Goal: Task Accomplishment & Management: Complete application form

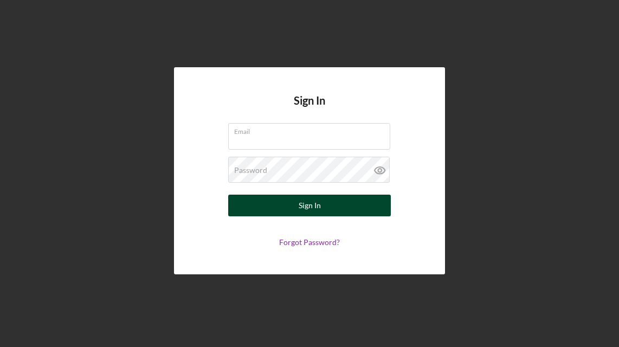
type input "[PERSON_NAME][EMAIL_ADDRESS][DOMAIN_NAME]"
click at [320, 199] on div "Sign In" at bounding box center [310, 206] width 22 height 22
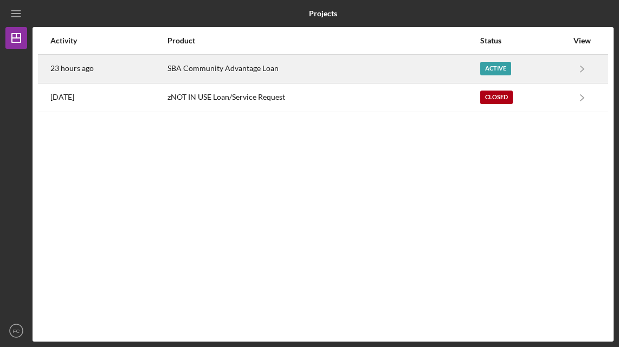
click at [501, 65] on div "Active" at bounding box center [495, 69] width 31 height 14
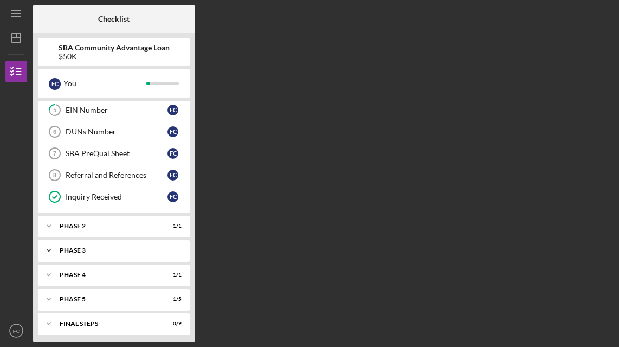
scroll to position [135, 0]
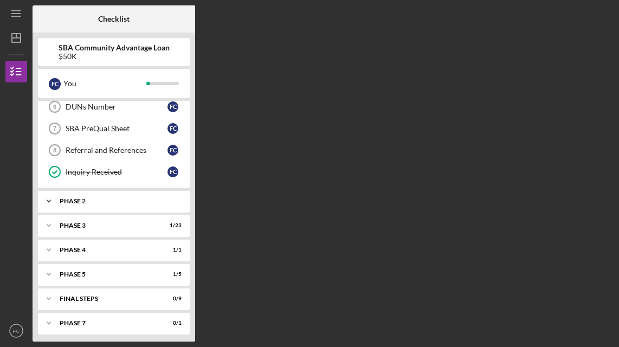
click at [118, 198] on div "Phase 2" at bounding box center [118, 201] width 116 height 7
click at [120, 200] on div "Phase 2" at bounding box center [118, 201] width 116 height 7
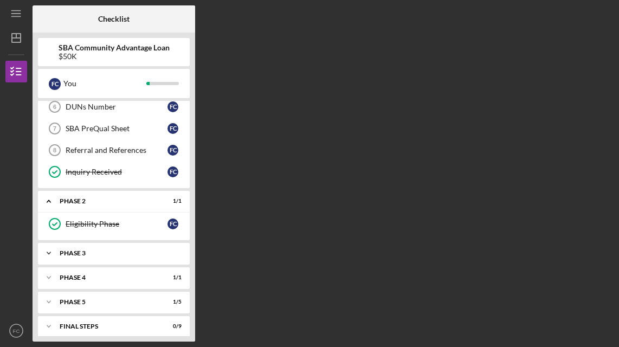
click at [120, 242] on div "Icon/Expander Phase 3 1 / 23" at bounding box center [114, 253] width 152 height 22
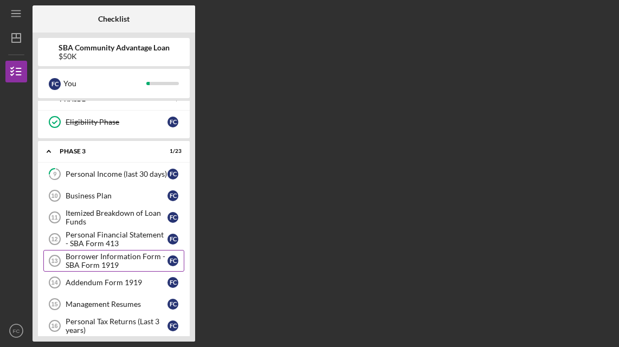
scroll to position [244, 0]
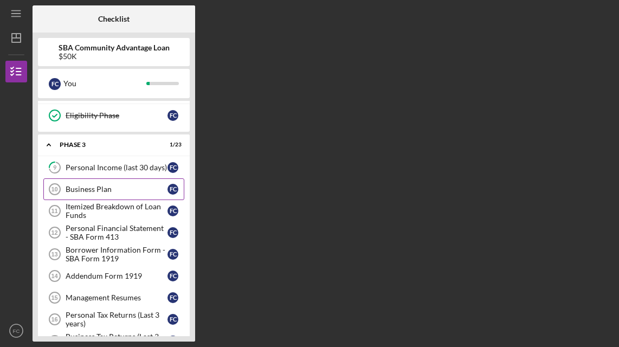
click at [117, 185] on div "Business Plan" at bounding box center [117, 189] width 102 height 9
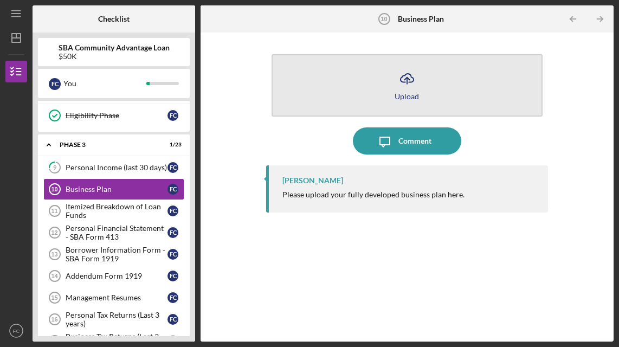
click at [410, 76] on icon "Icon/Upload" at bounding box center [406, 78] width 27 height 27
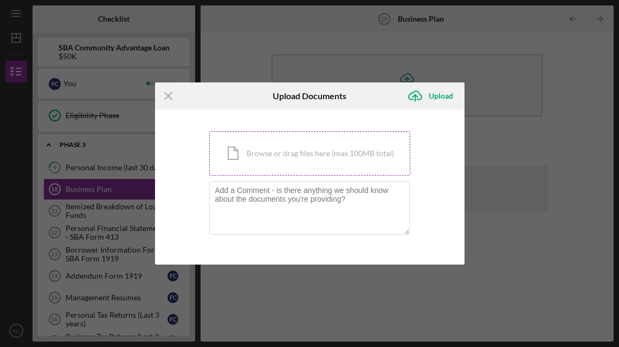
click at [329, 151] on div "Icon/Document Browse or drag files here (max 100MB total) Tap to choose files o…" at bounding box center [309, 153] width 201 height 44
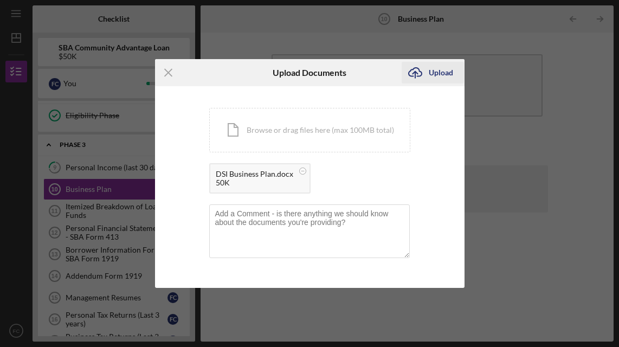
click at [442, 71] on div "Upload" at bounding box center [441, 73] width 24 height 22
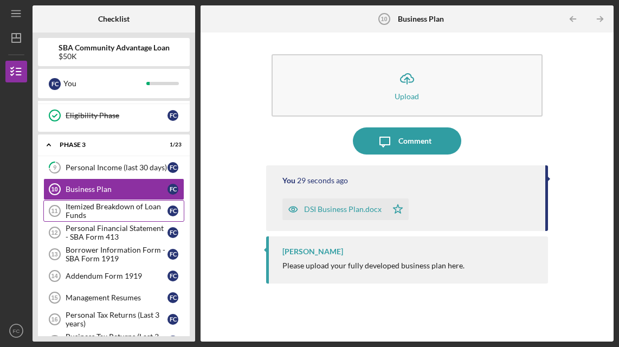
click at [93, 202] on div "Itemized Breakdown of Loan Funds" at bounding box center [117, 210] width 102 height 17
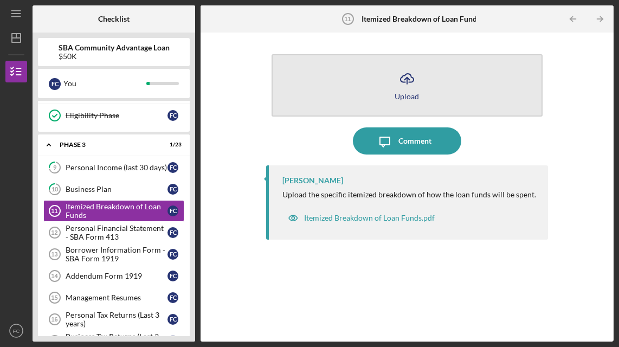
click at [404, 81] on icon "Icon/Upload" at bounding box center [406, 78] width 27 height 27
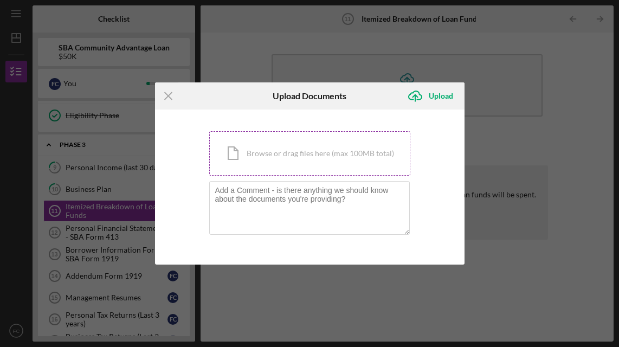
click at [333, 155] on div "Icon/Document Browse or drag files here (max 100MB total) Tap to choose files o…" at bounding box center [309, 153] width 201 height 44
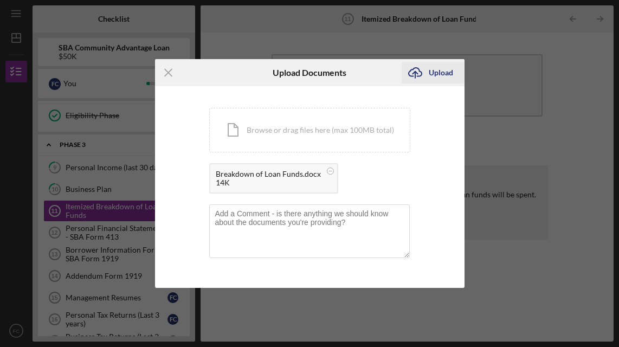
click at [441, 69] on div "Upload" at bounding box center [441, 73] width 24 height 22
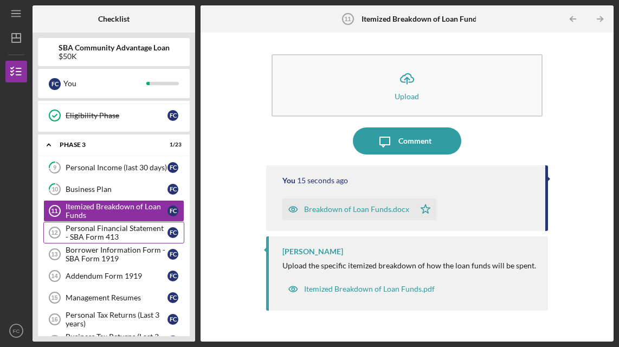
click at [98, 229] on div "Personal Financial Statement - SBA Form 413" at bounding box center [117, 232] width 102 height 17
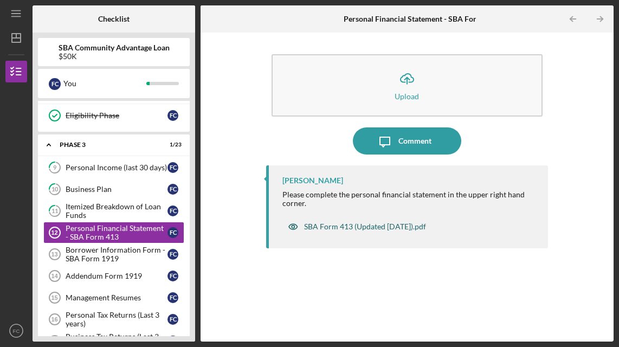
click at [359, 224] on div "SBA Form 413 (Updated [DATE]).pdf" at bounding box center [365, 226] width 122 height 9
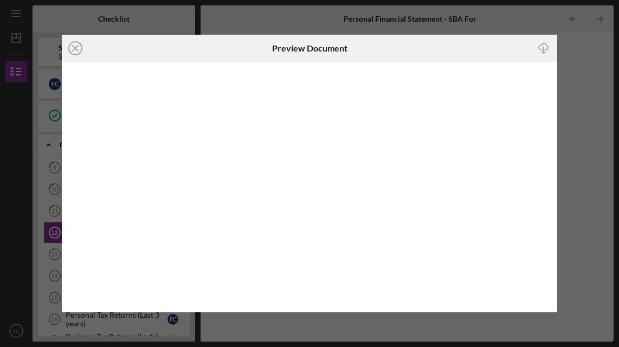
click at [14, 245] on div "Icon/Close Preview Document Icon/Download" at bounding box center [309, 173] width 619 height 347
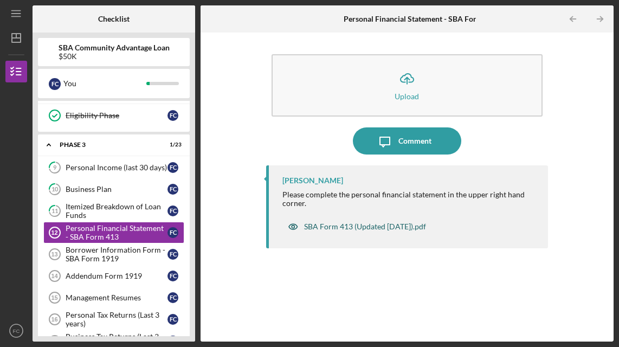
click at [377, 227] on div "SBA Form 413 (Updated [DATE]).pdf" at bounding box center [365, 226] width 122 height 9
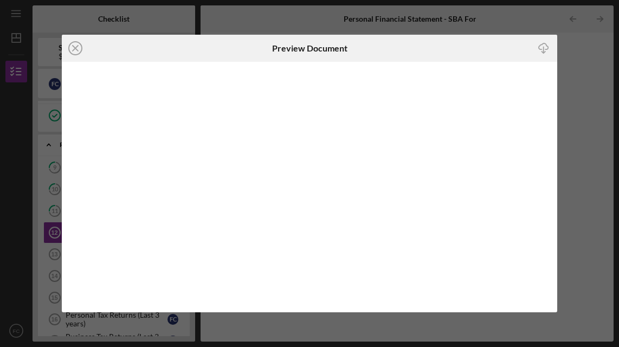
click at [543, 43] on icon "button" at bounding box center [543, 46] width 9 height 6
